Goal: Find specific page/section: Find specific page/section

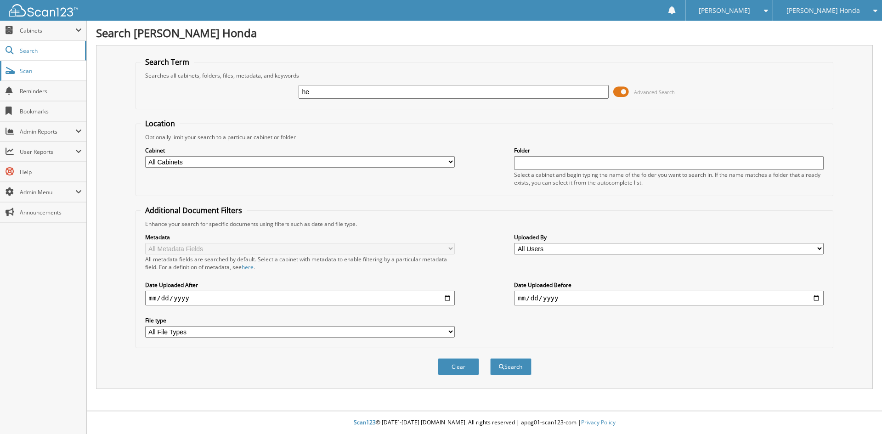
type input "h"
type input "[PERSON_NAME] [PERSON_NAME]"
click at [490, 358] on button "Search" at bounding box center [510, 366] width 41 height 17
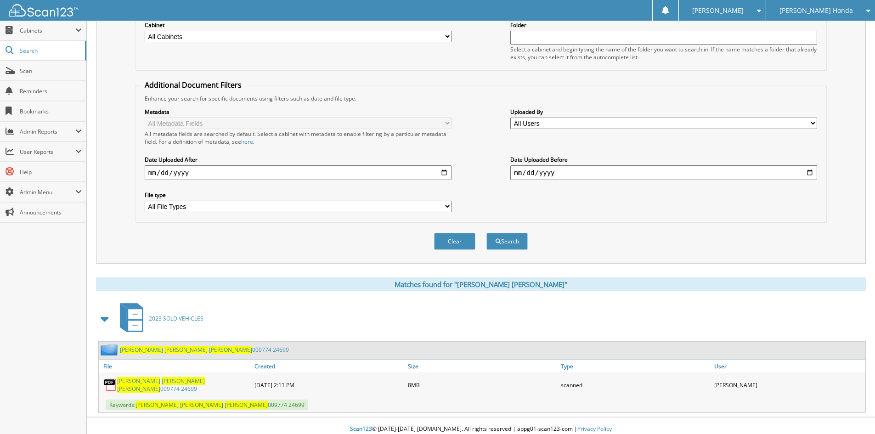
scroll to position [131, 0]
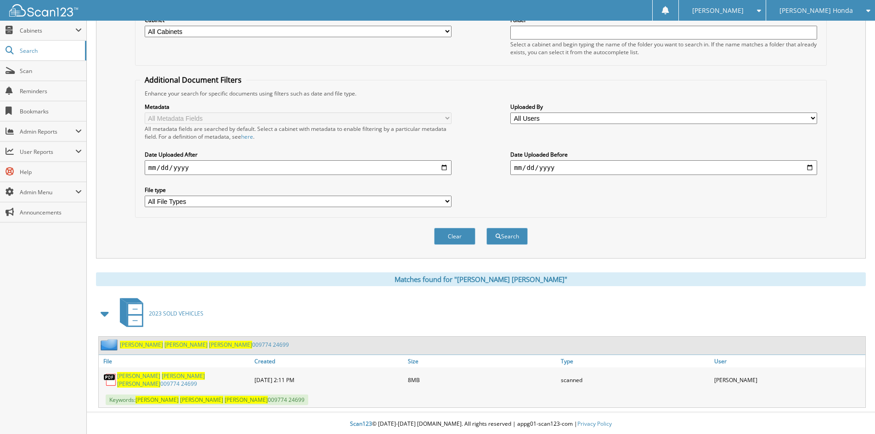
click at [162, 380] on span "[PERSON_NAME]" at bounding box center [183, 376] width 43 height 8
click at [29, 69] on span "Scan" at bounding box center [51, 71] width 62 height 8
